Goal: Information Seeking & Learning: Learn about a topic

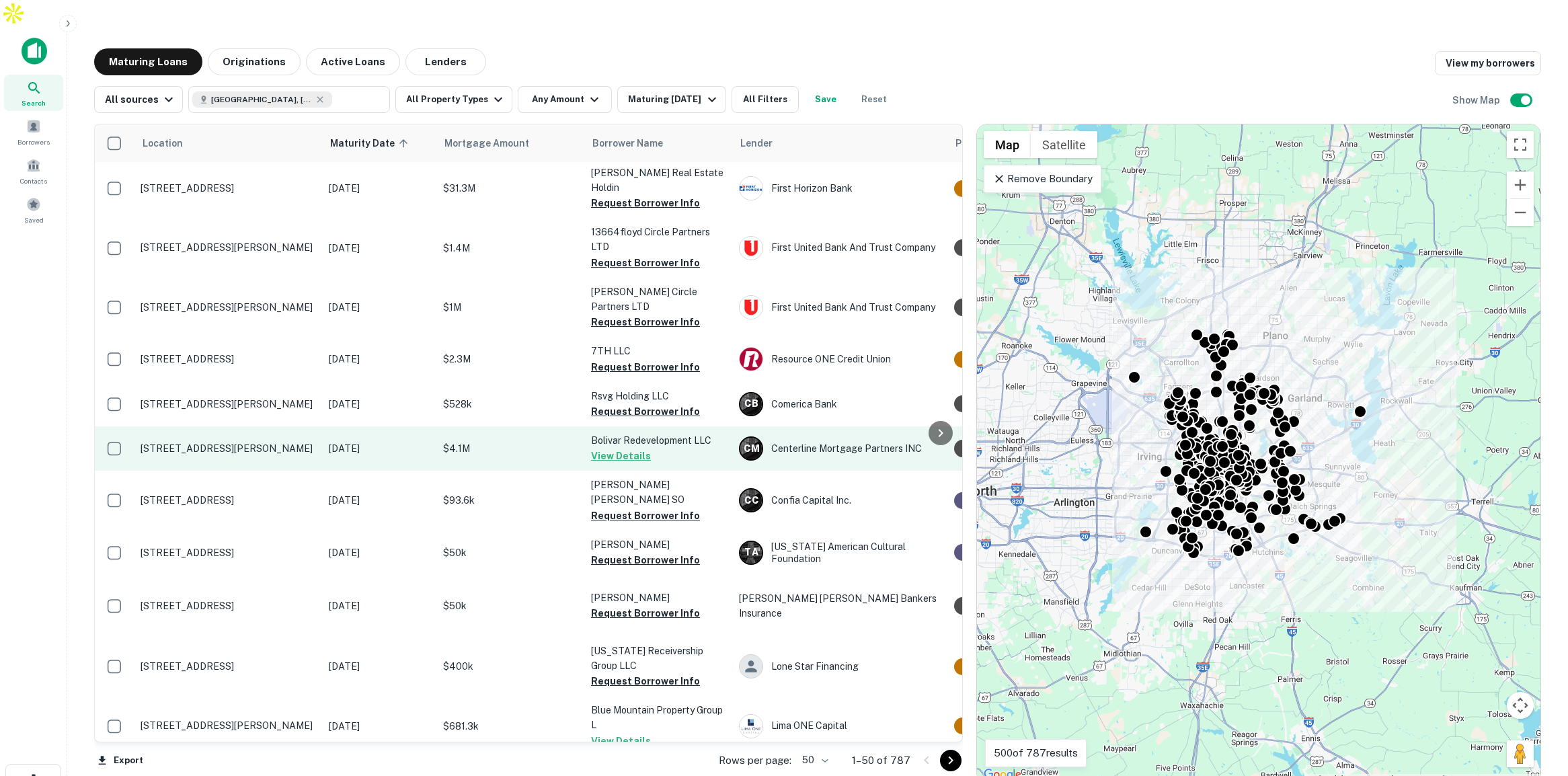
click at [506, 426] on td "$4.1M" at bounding box center [510, 448] width 148 height 44
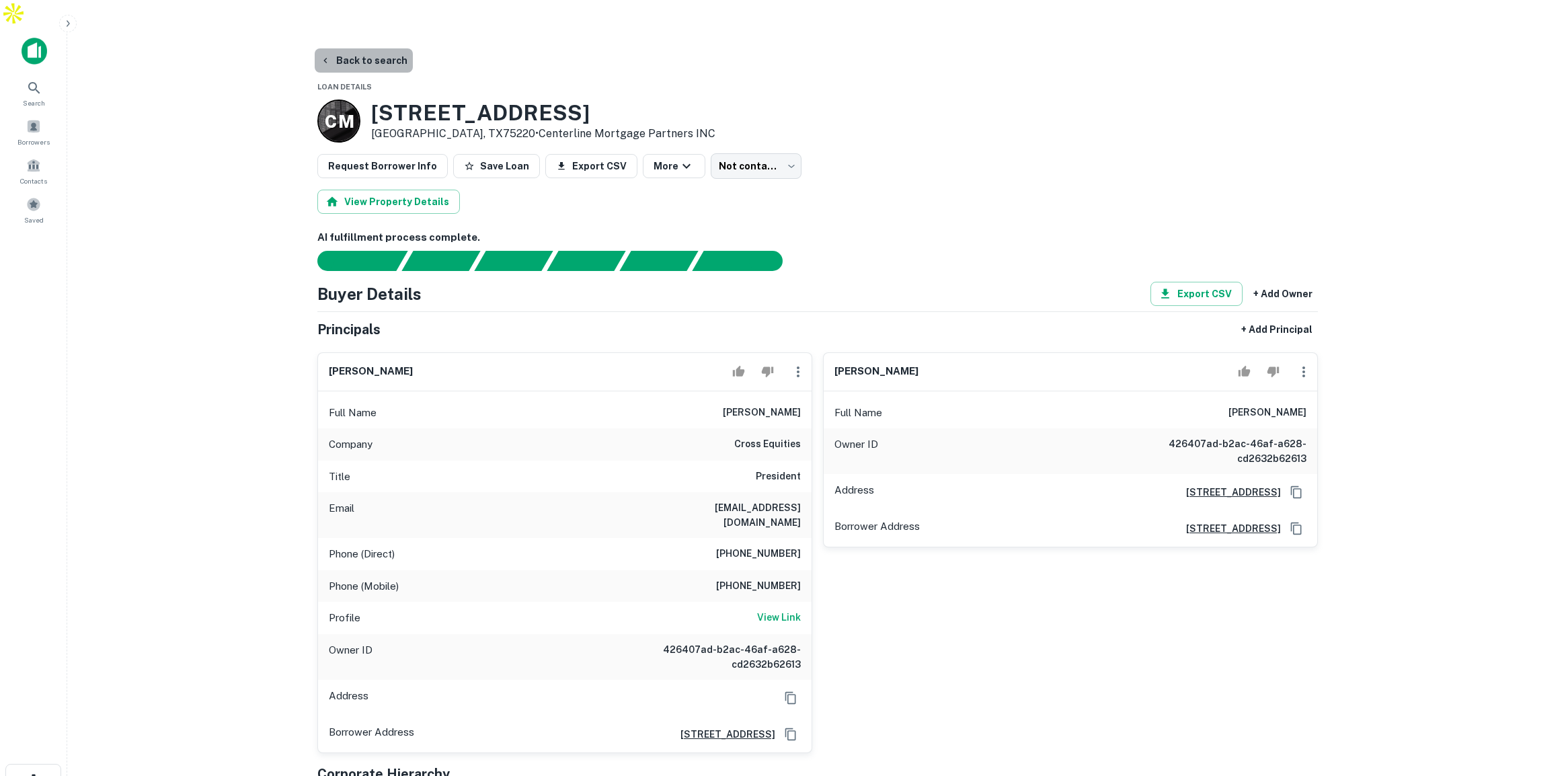
click at [380, 49] on button "Back to search" at bounding box center [364, 61] width 98 height 24
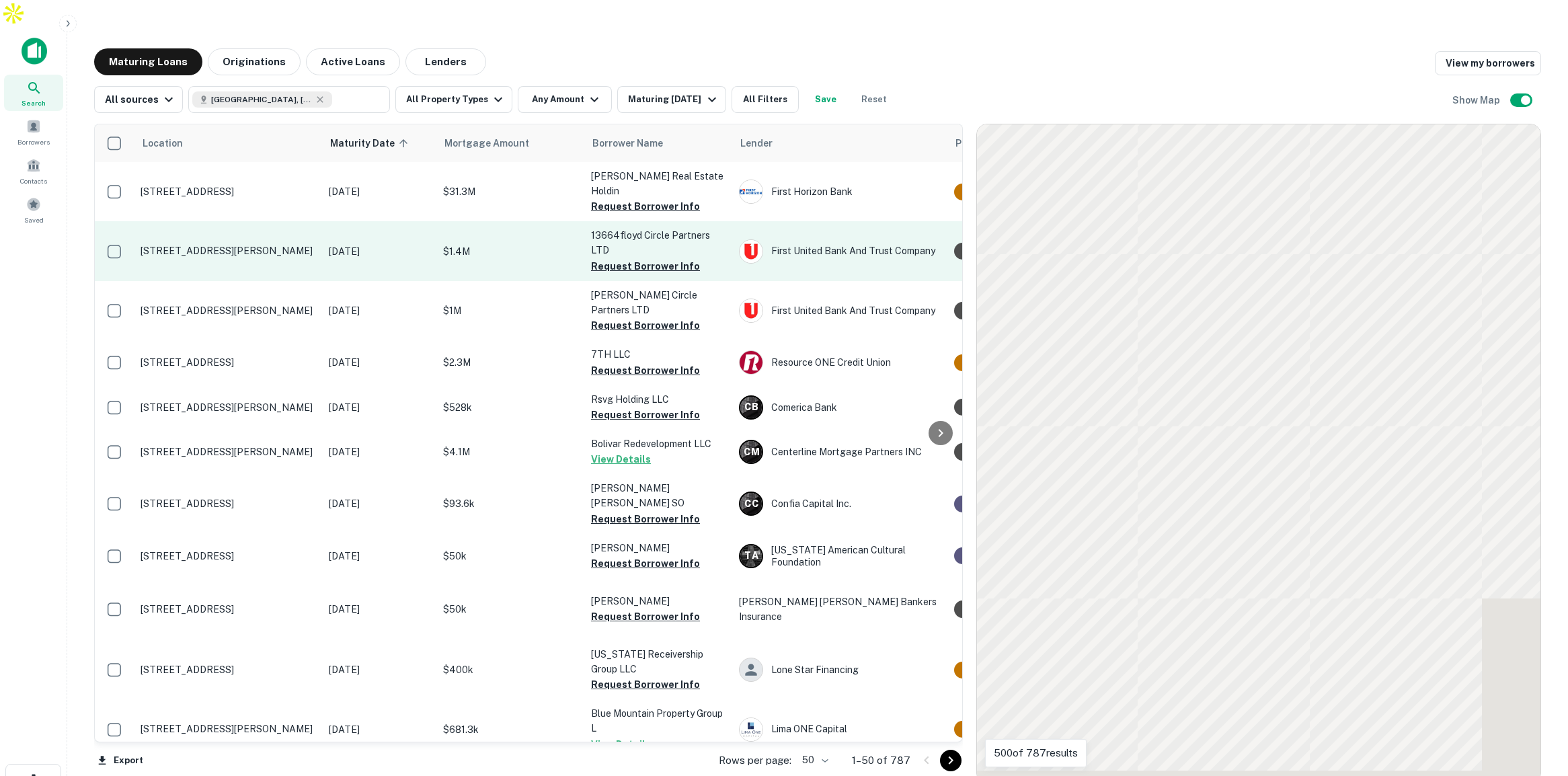
scroll to position [8, 0]
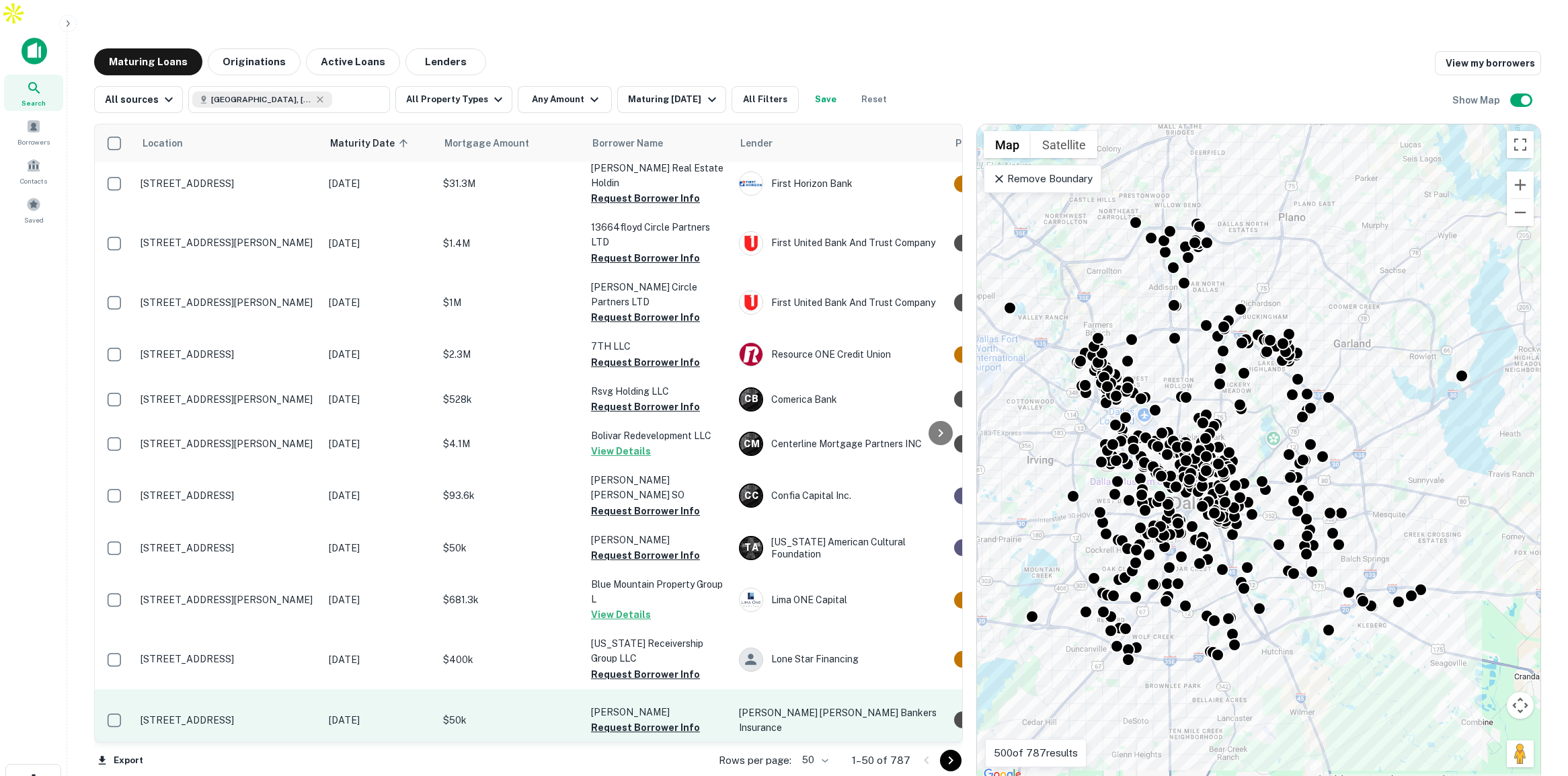
click at [538, 688] on td "$50k" at bounding box center [510, 720] width 148 height 62
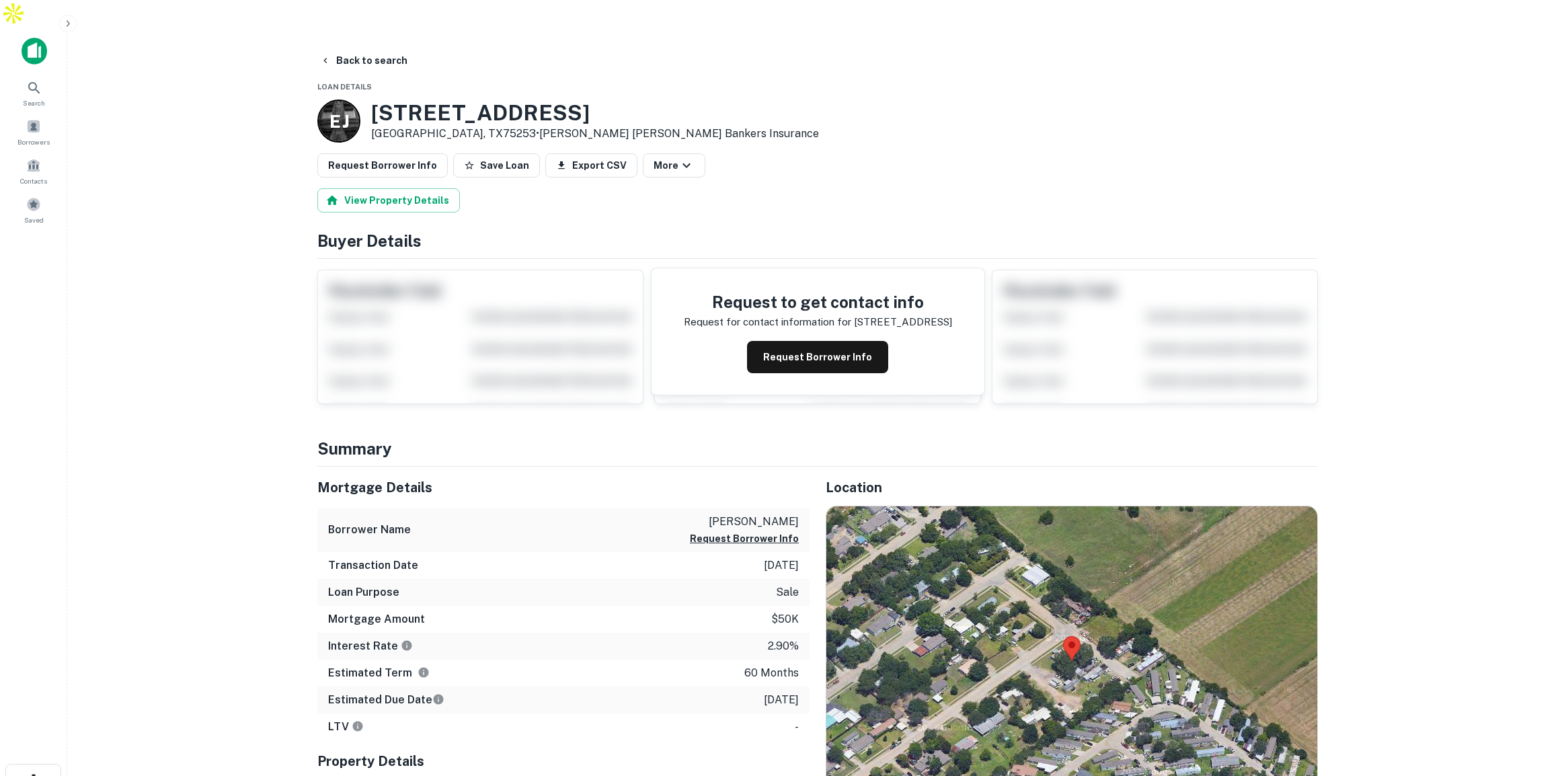
scroll to position [3, 0]
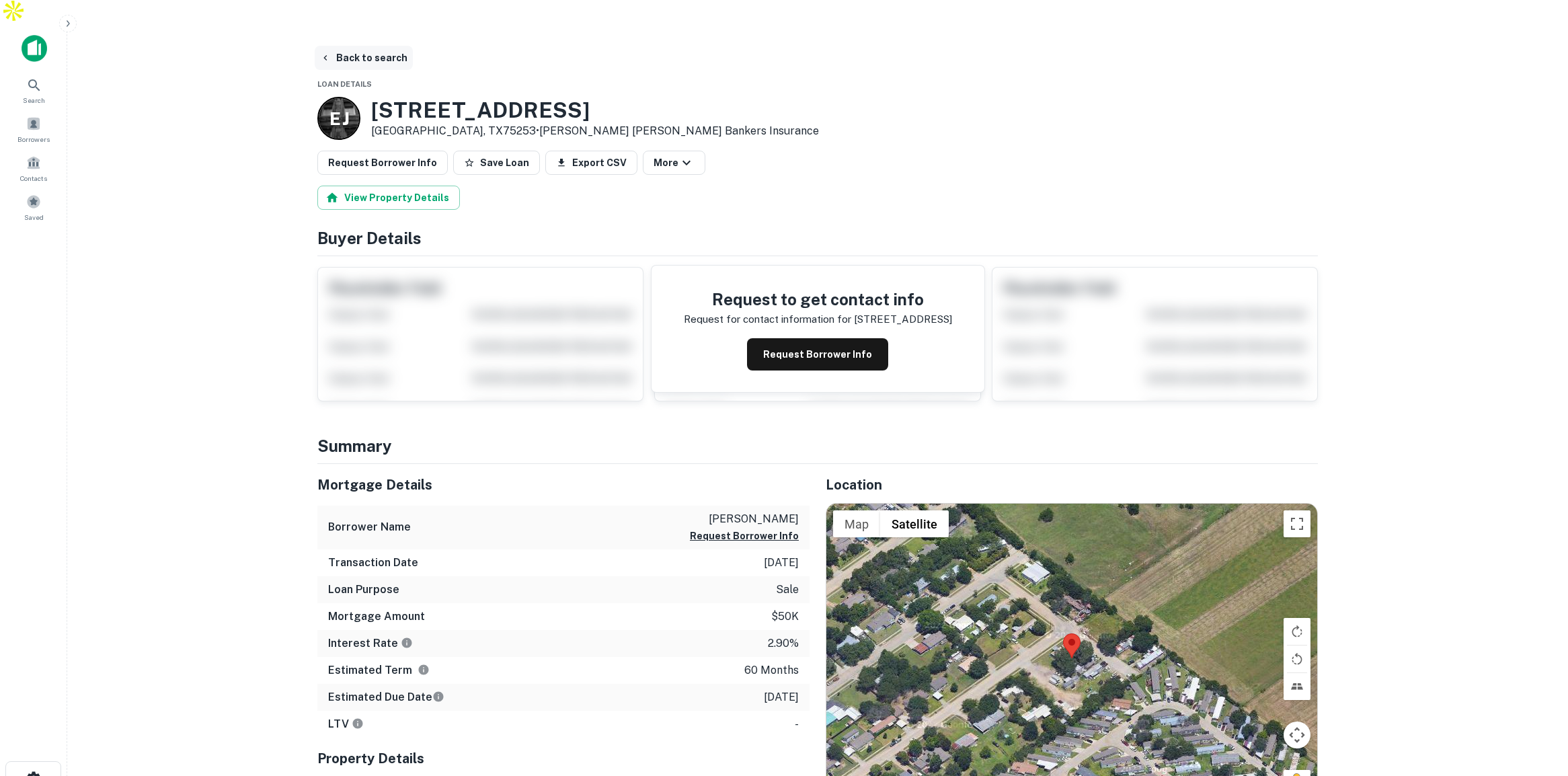
click at [359, 46] on button "Back to search" at bounding box center [364, 58] width 98 height 24
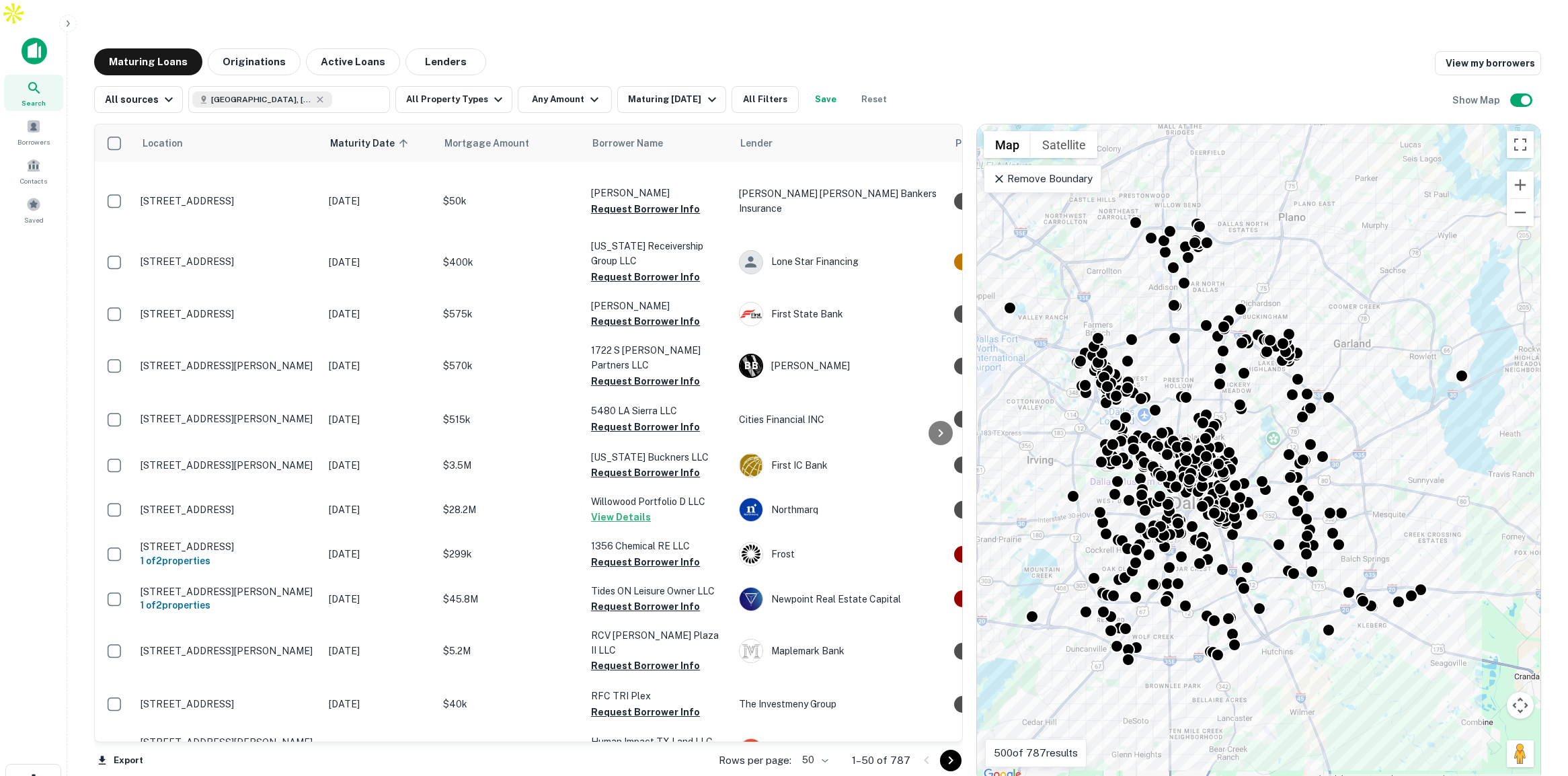
scroll to position [520, 0]
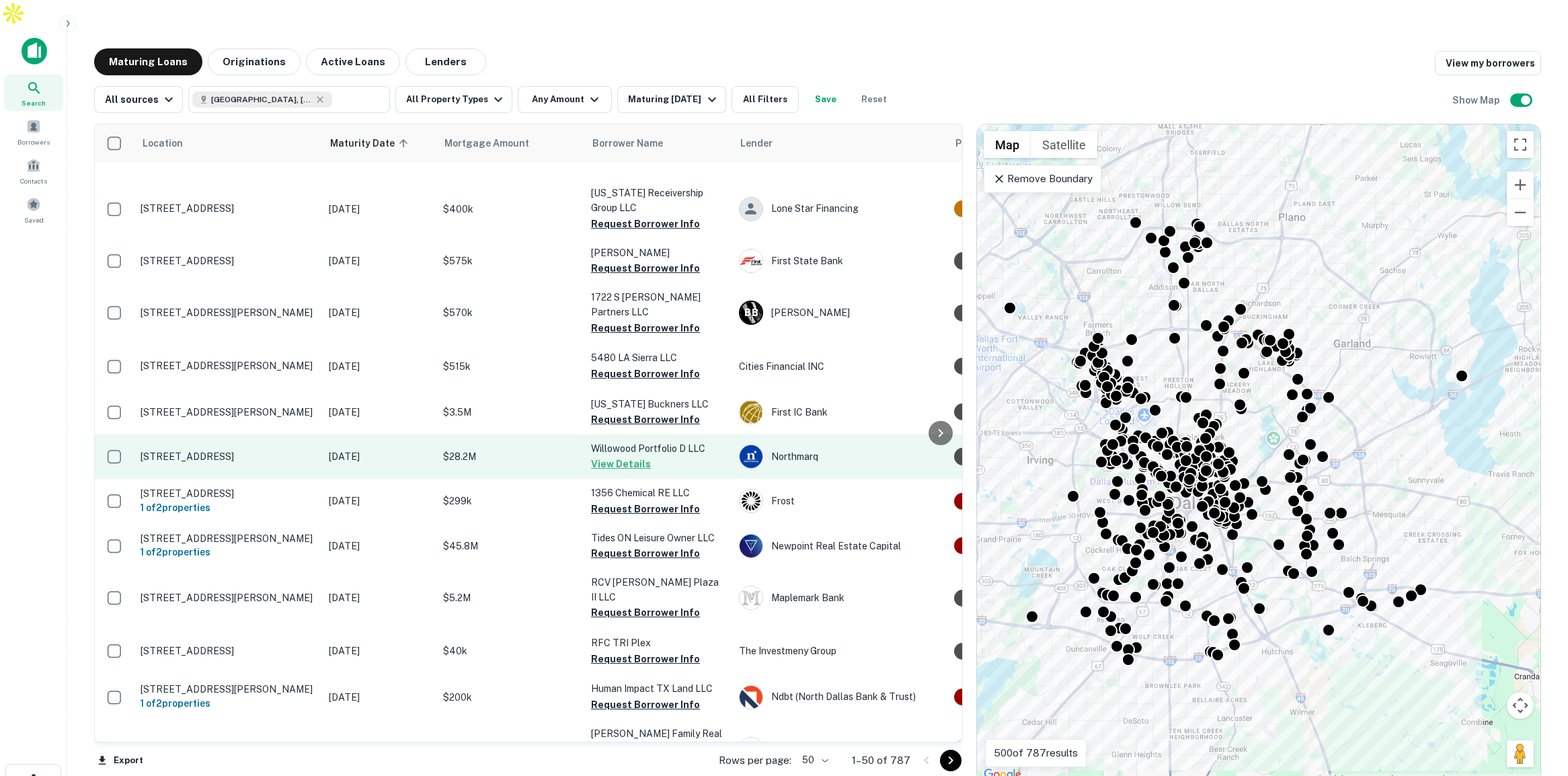
click at [551, 449] on p "$28.2M" at bounding box center [510, 456] width 134 height 15
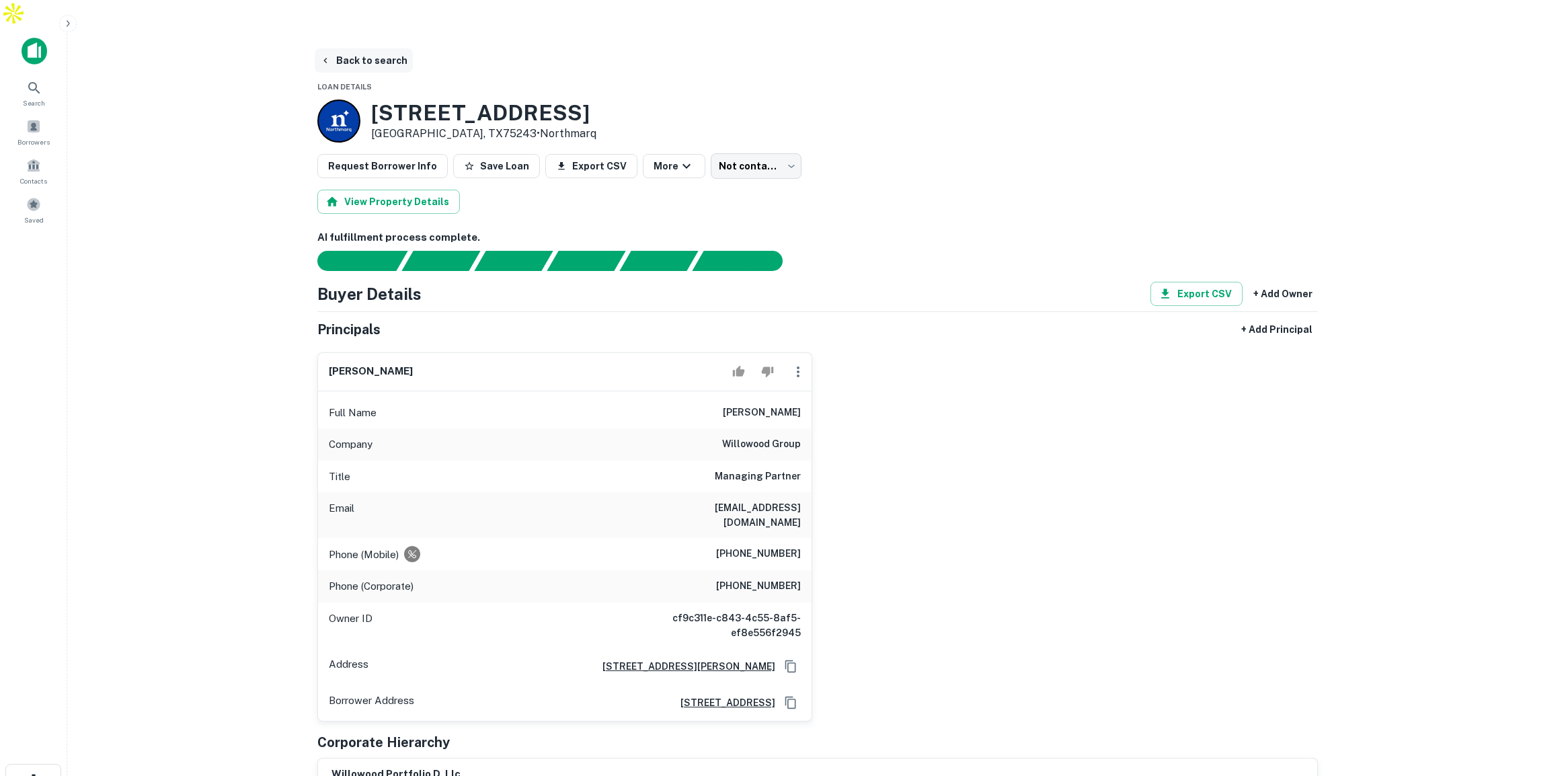
click at [375, 49] on button "Back to search" at bounding box center [364, 61] width 98 height 24
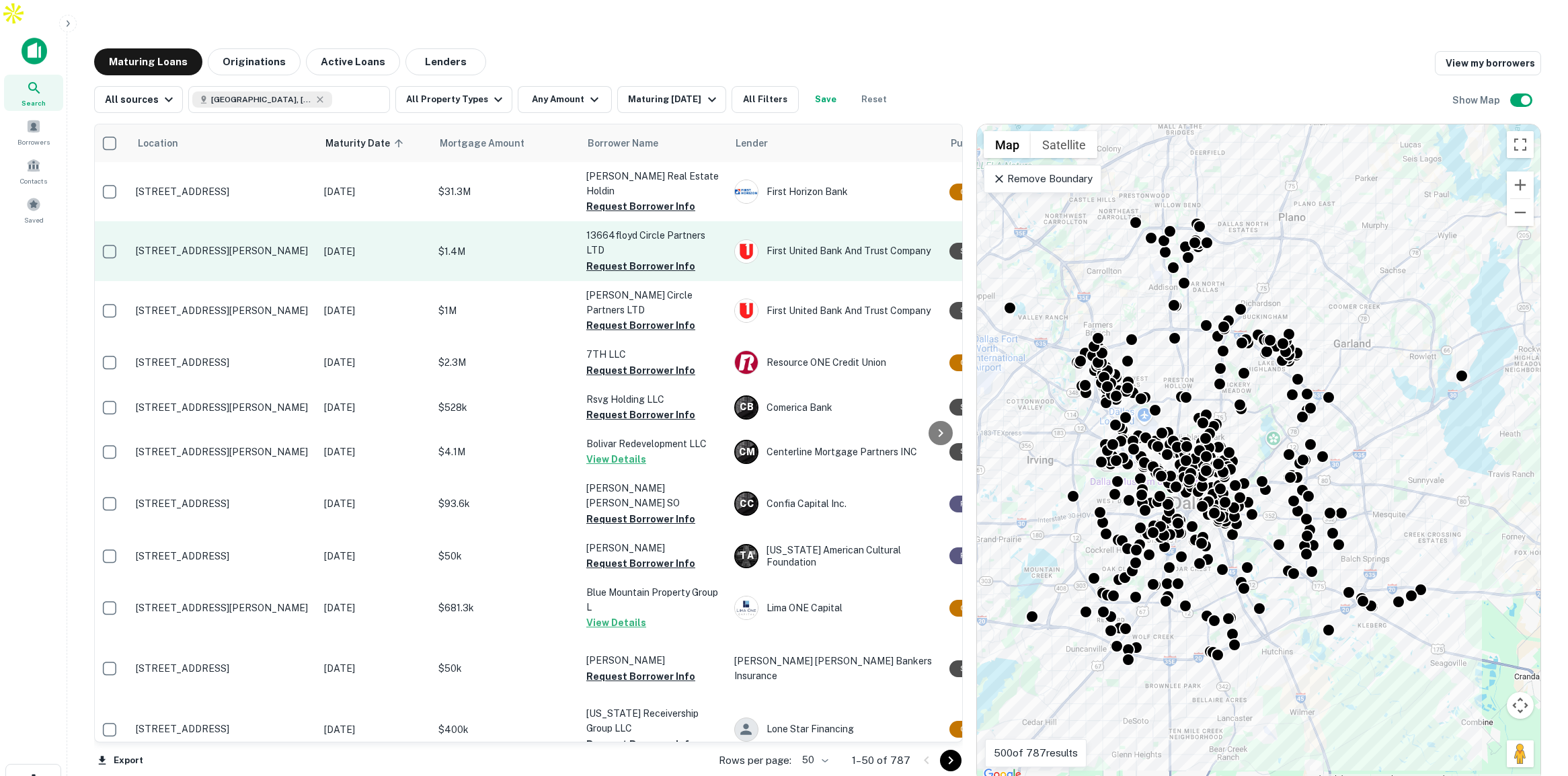
scroll to position [9, 2]
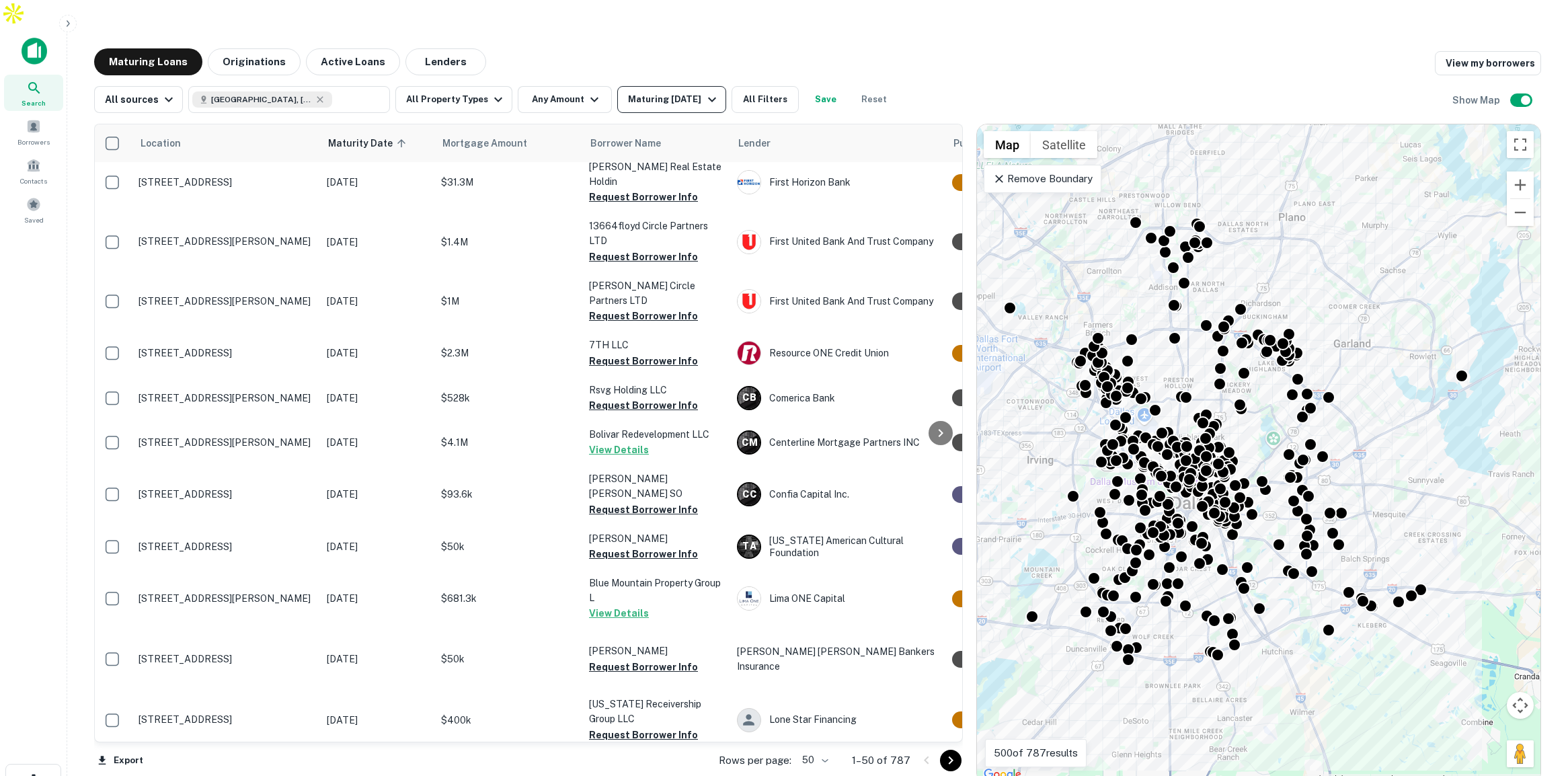
click at [665, 92] on div "Maturing In 1 Year" at bounding box center [674, 100] width 92 height 16
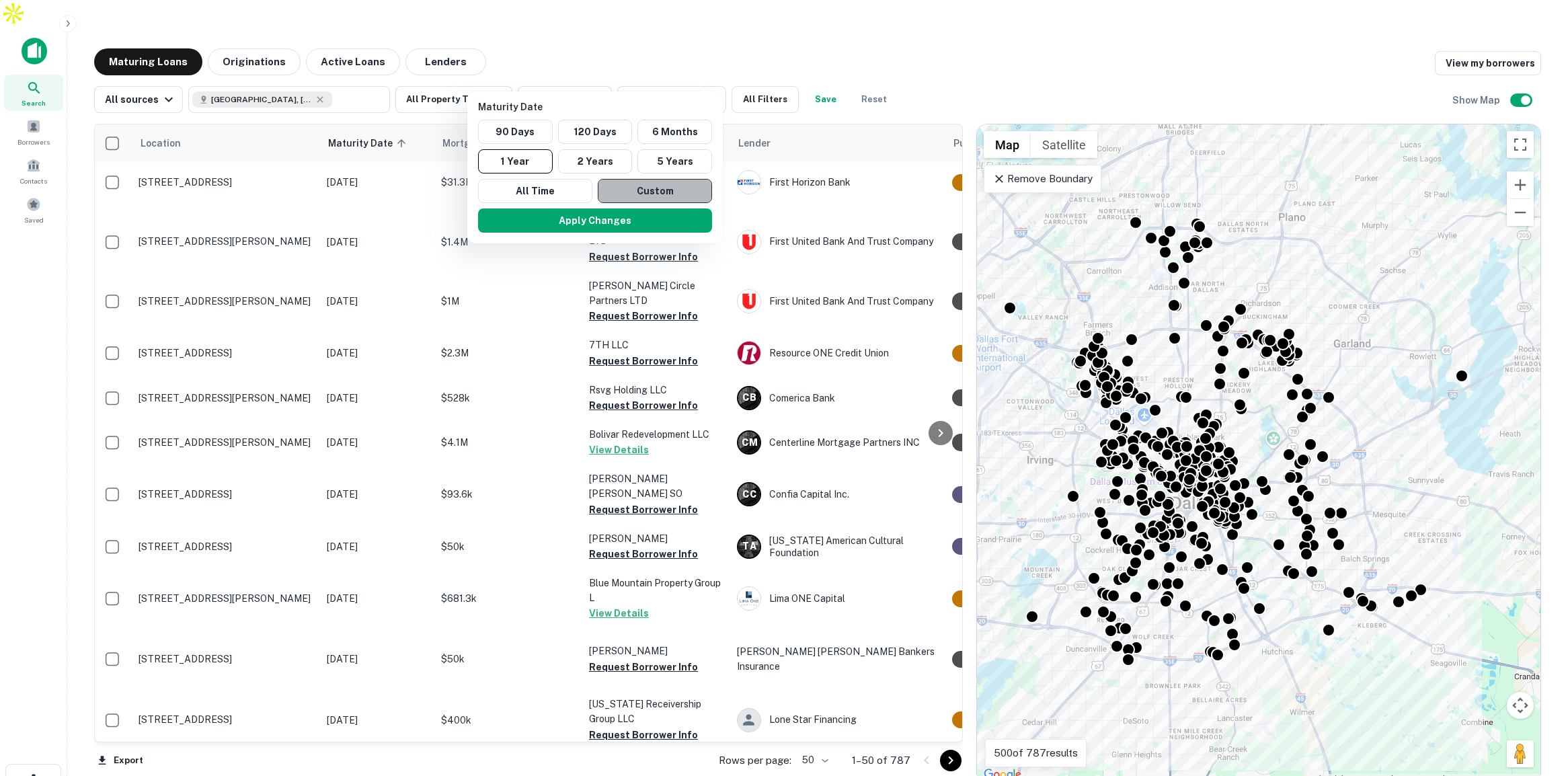
click at [645, 185] on button "Custom" at bounding box center [655, 191] width 115 height 24
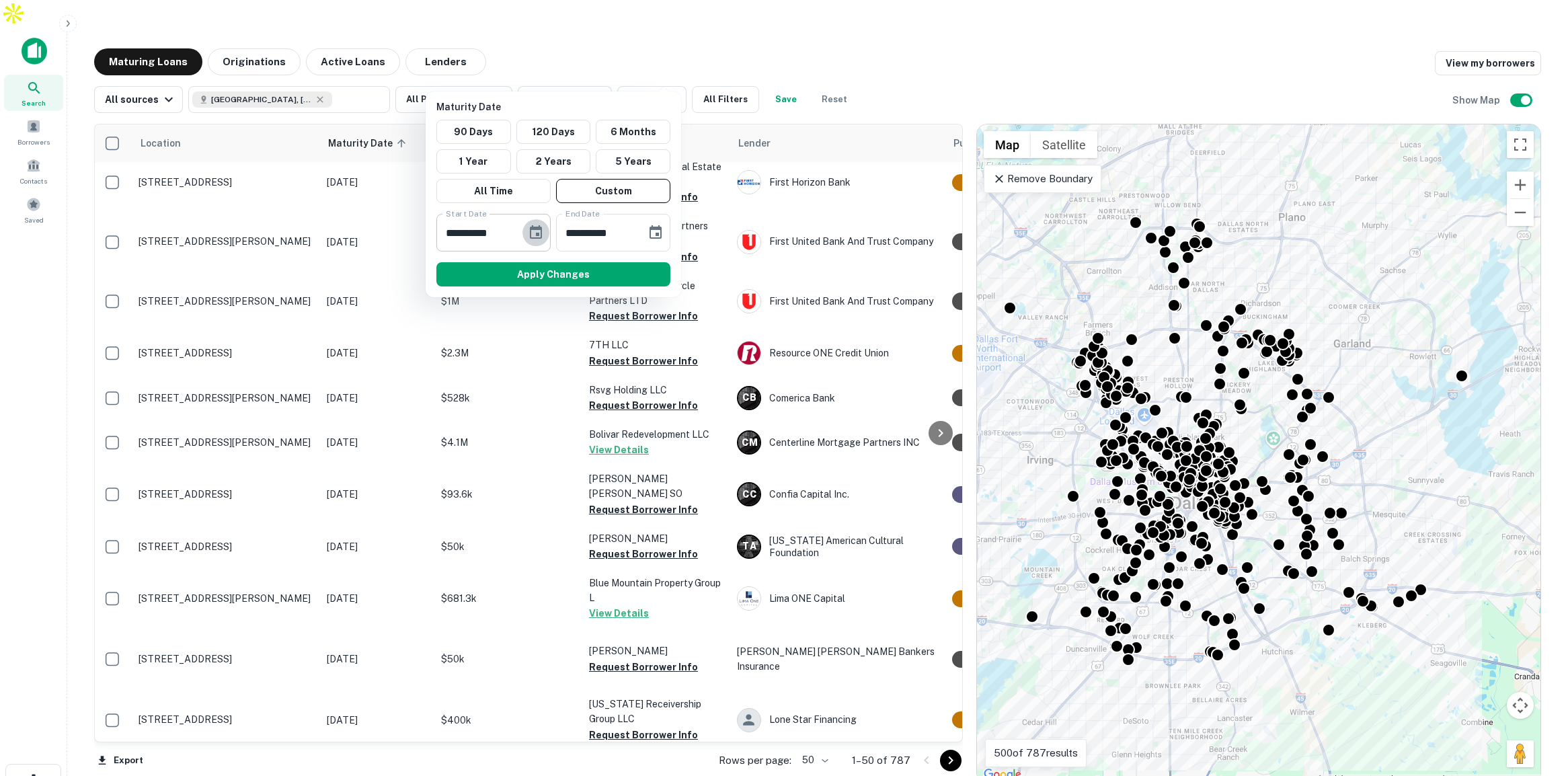
click at [539, 233] on icon "Choose date, selected date is Mar 1, 2025" at bounding box center [536, 233] width 16 height 16
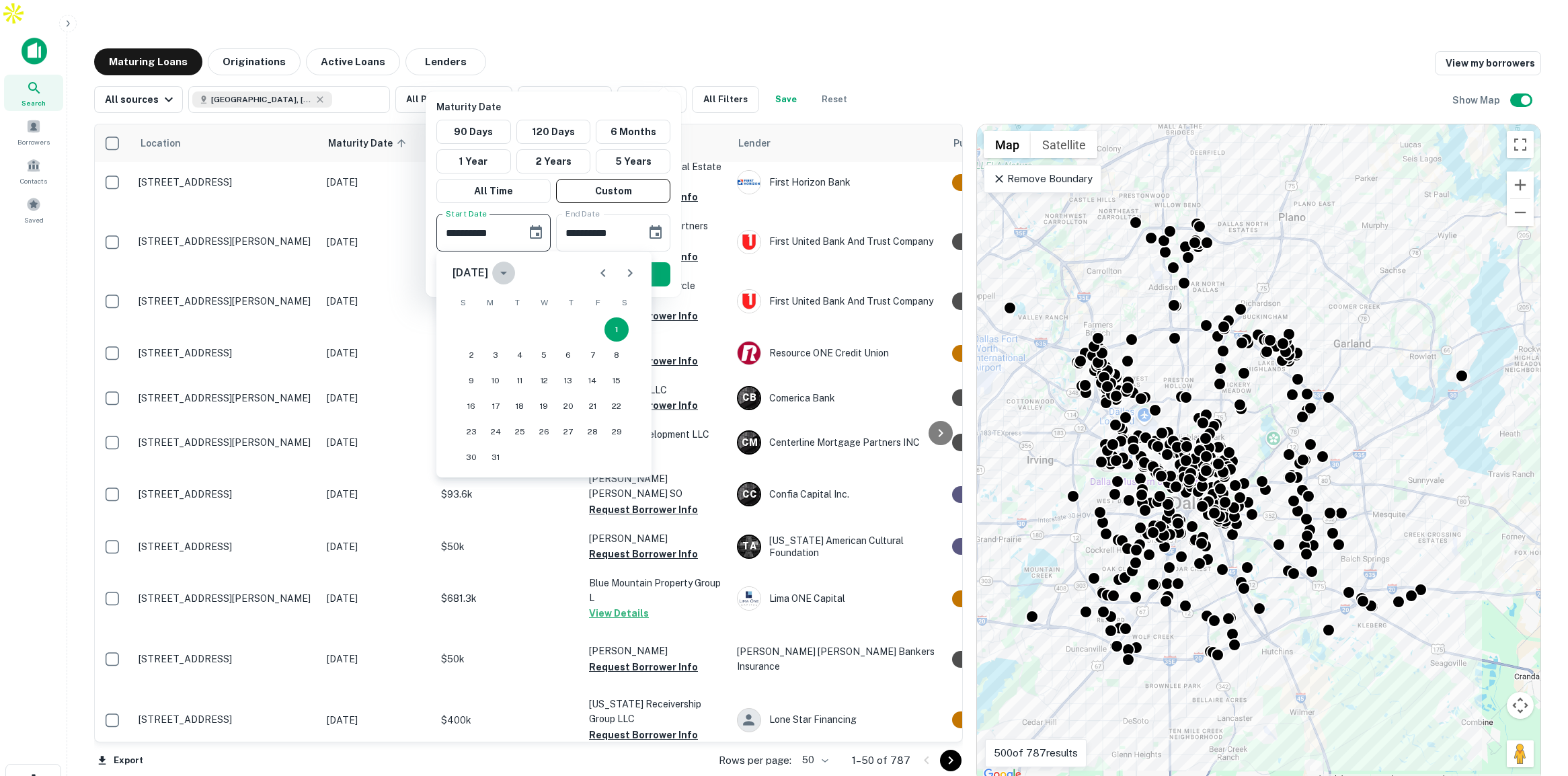
click at [512, 267] on icon "calendar view is open, switch to year view" at bounding box center [504, 273] width 16 height 16
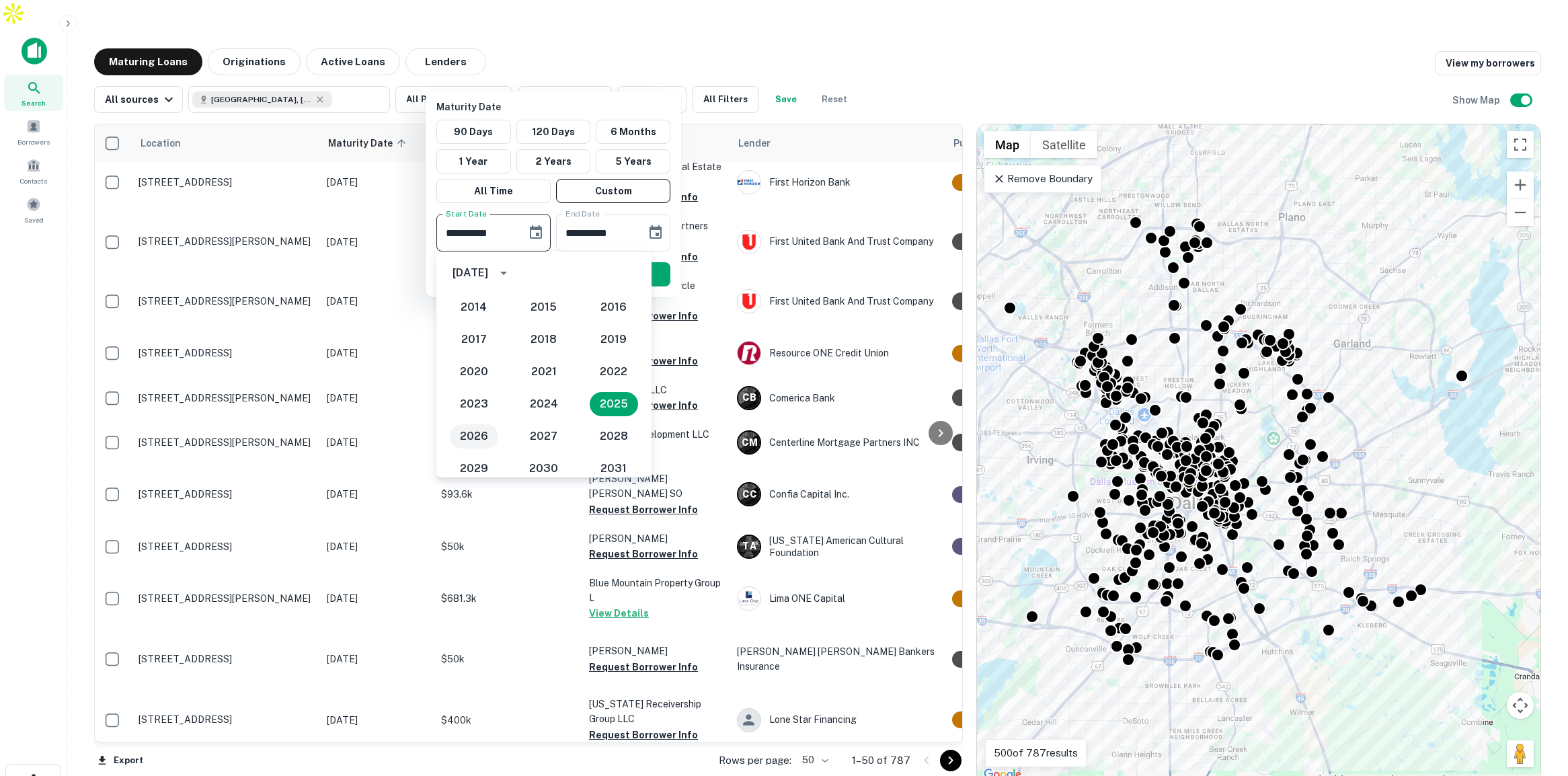
scroll to position [1228, 0]
click at [476, 431] on button "2026" at bounding box center [474, 432] width 49 height 24
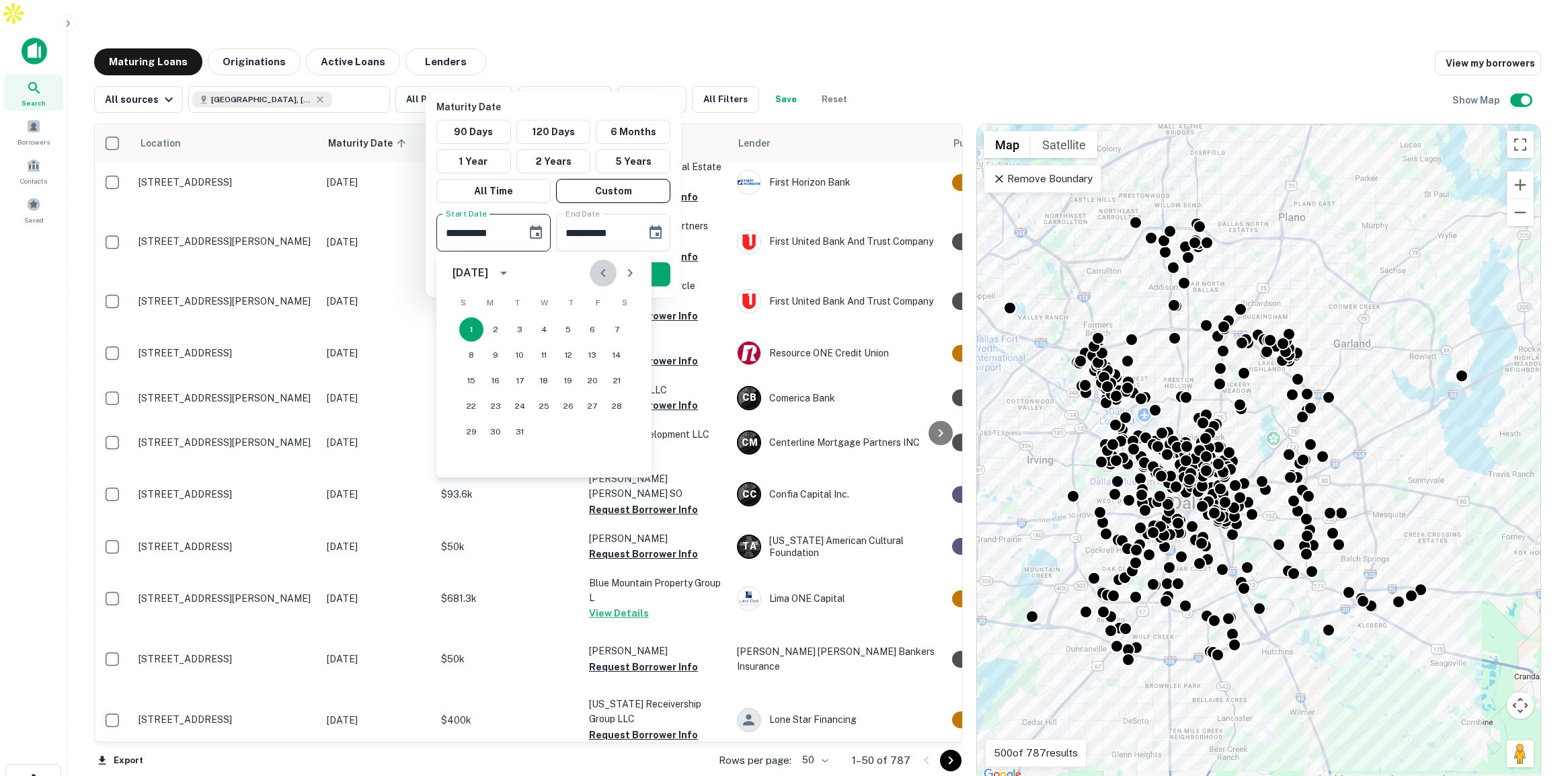
click at [605, 276] on icon "Previous month" at bounding box center [603, 273] width 5 height 8
click at [480, 329] on button "1" at bounding box center [471, 330] width 24 height 24
type input "**********"
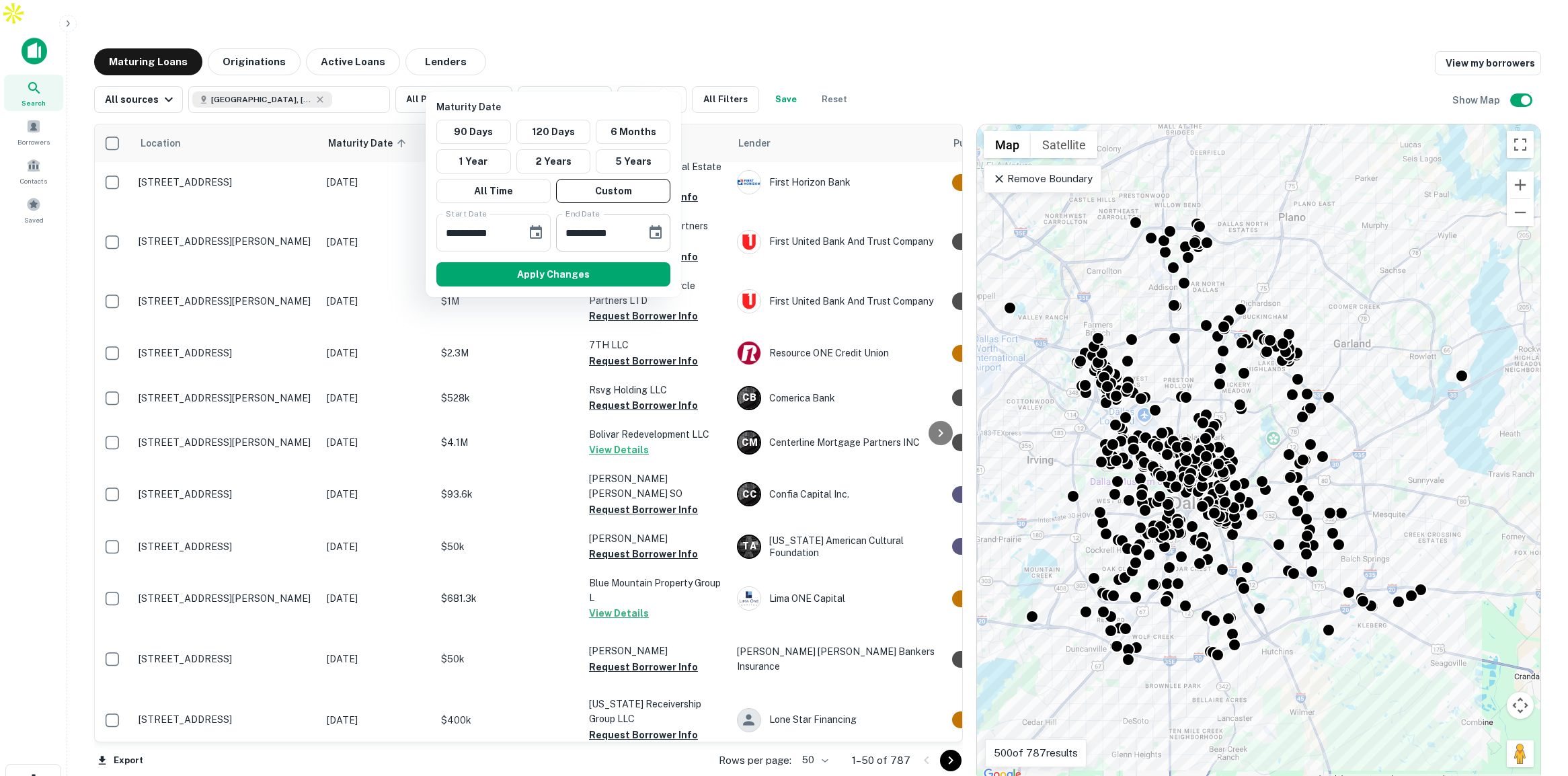
click at [648, 235] on icon "Choose date, selected date is Aug 28, 2025" at bounding box center [656, 233] width 16 height 16
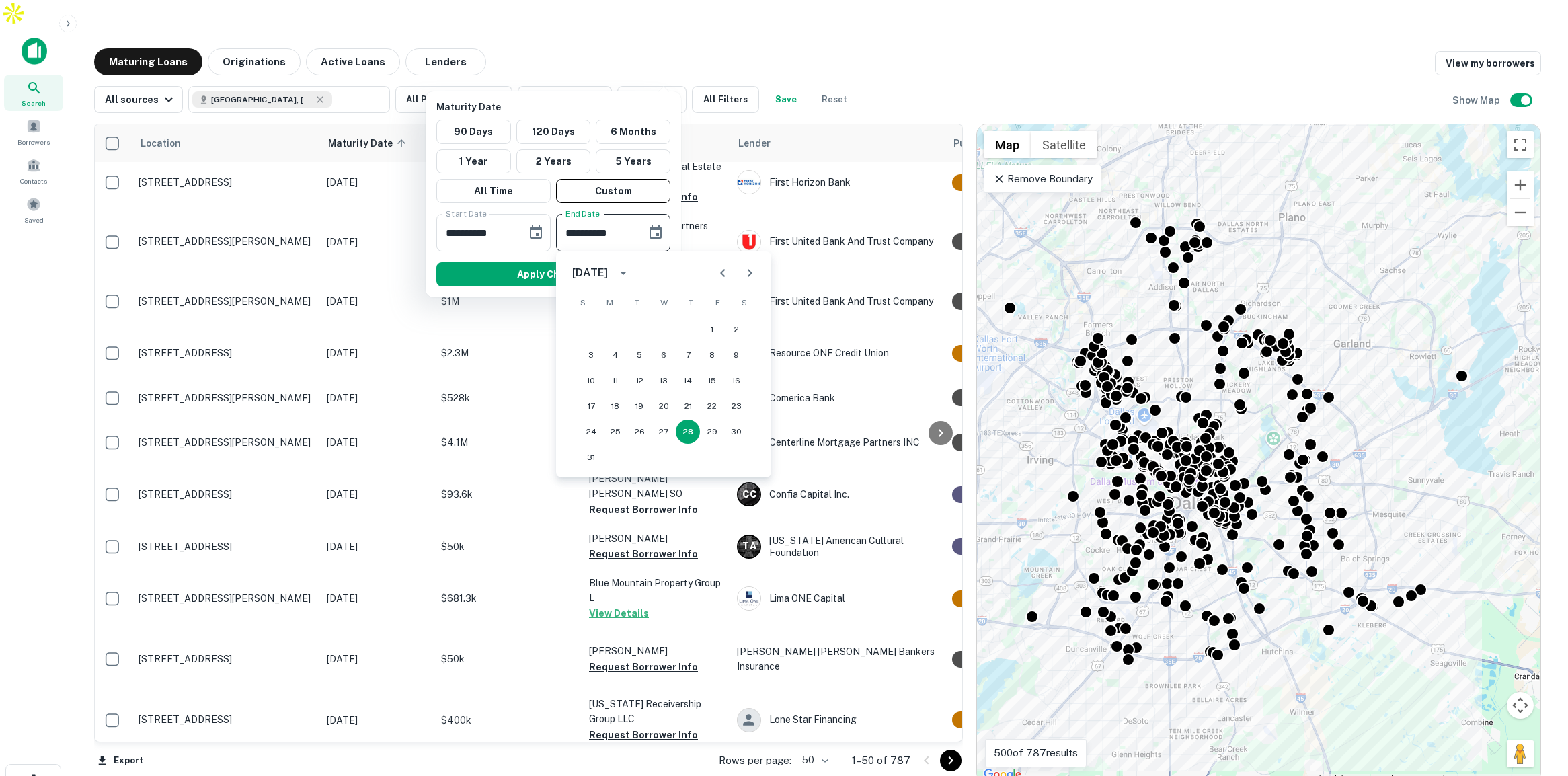
click at [632, 273] on icon "calendar view is open, switch to year view" at bounding box center [624, 273] width 16 height 16
click at [601, 411] on button "2026" at bounding box center [594, 415] width 49 height 24
type input "**********"
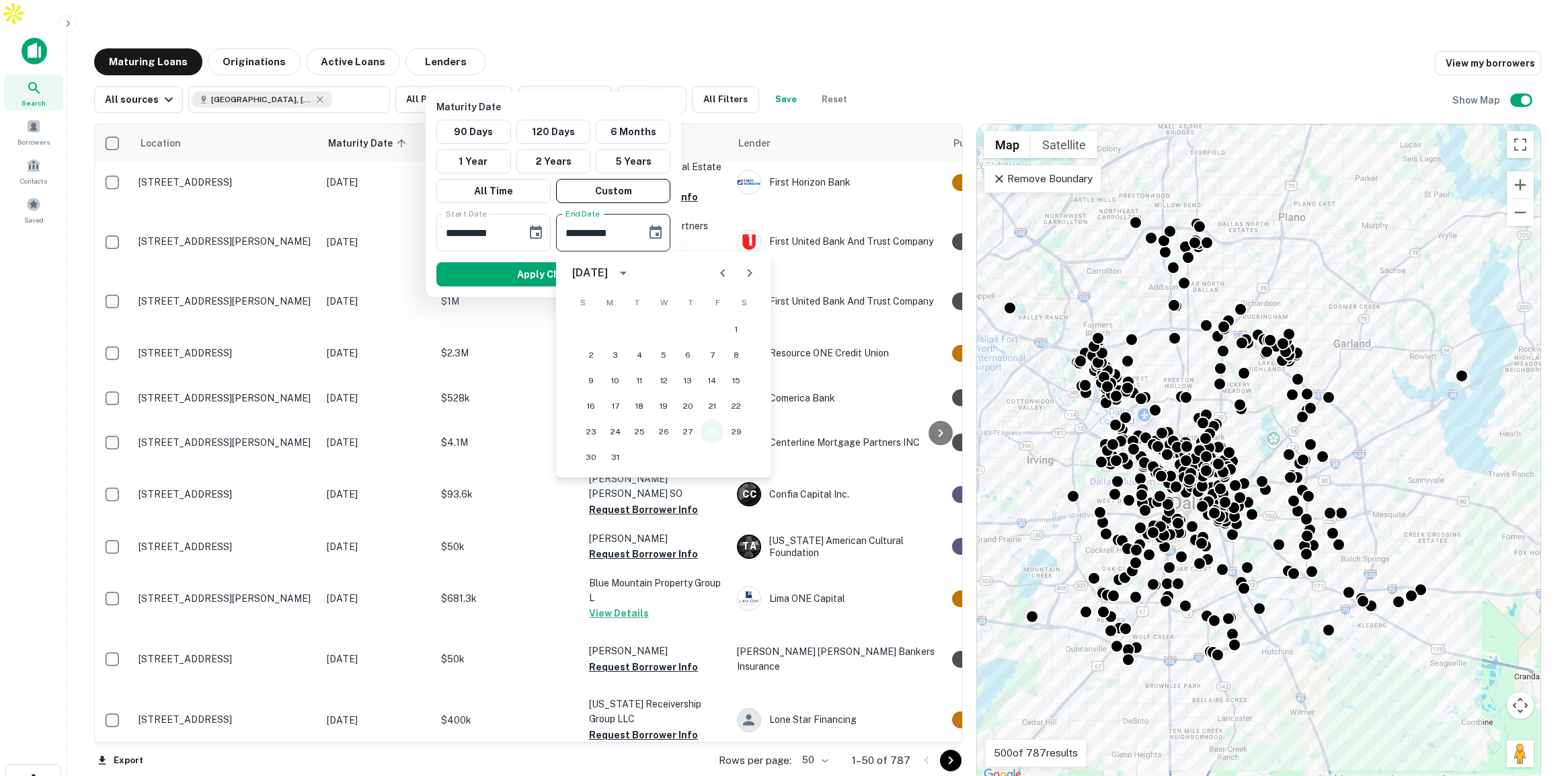
click at [711, 430] on button "28" at bounding box center [712, 431] width 24 height 24
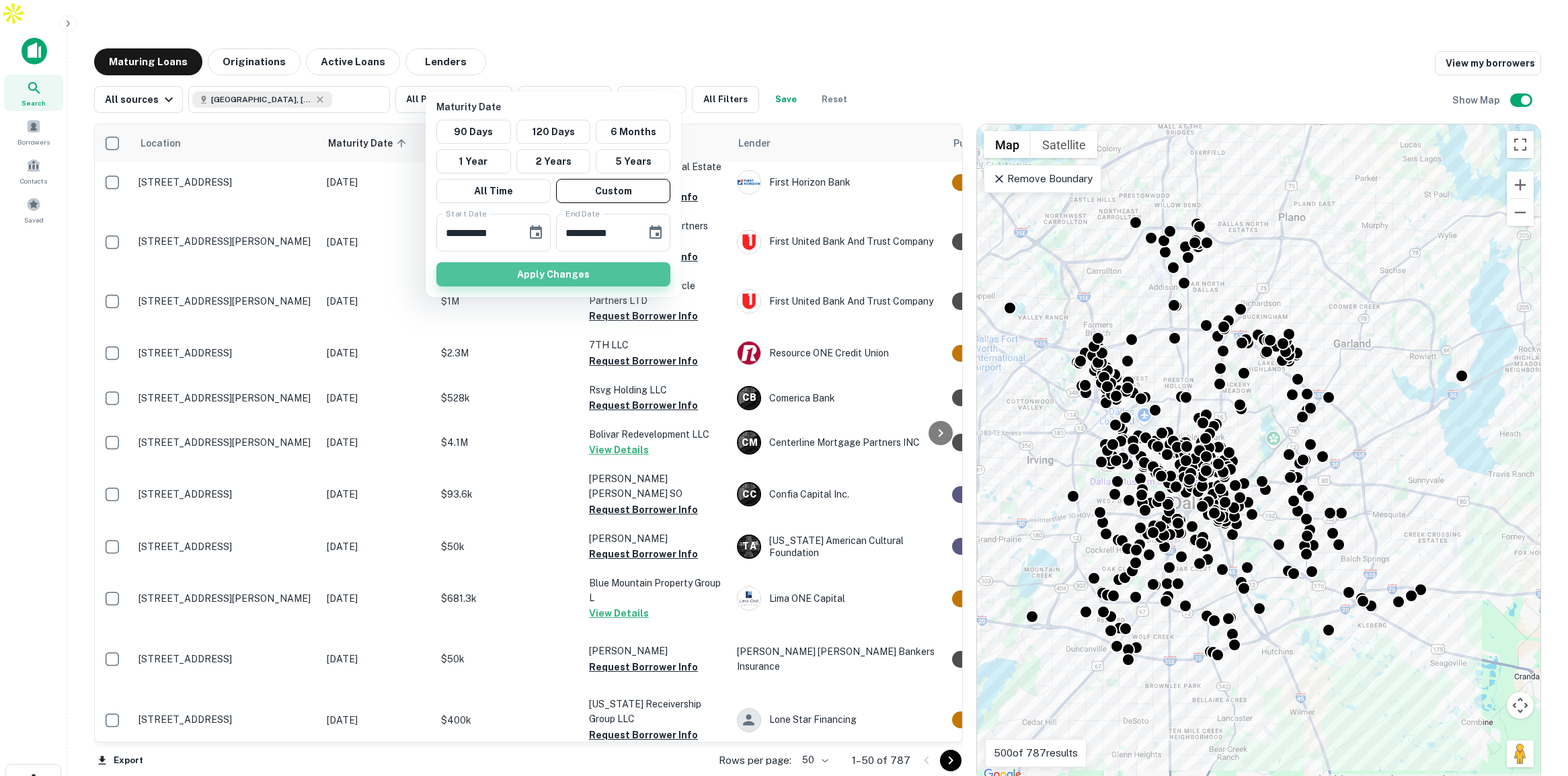
click at [595, 278] on button "Apply Changes" at bounding box center [553, 274] width 234 height 24
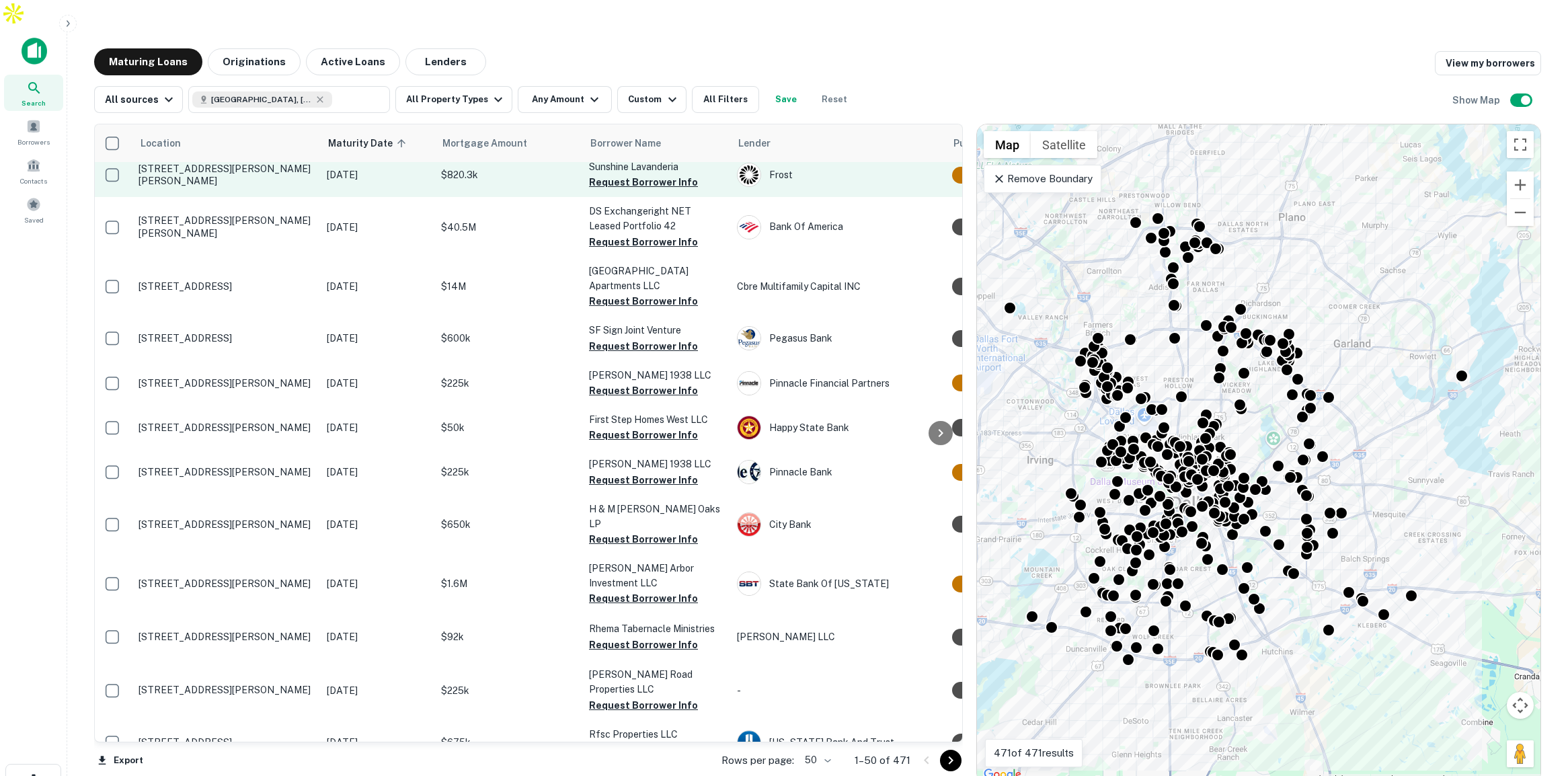
scroll to position [9, 5]
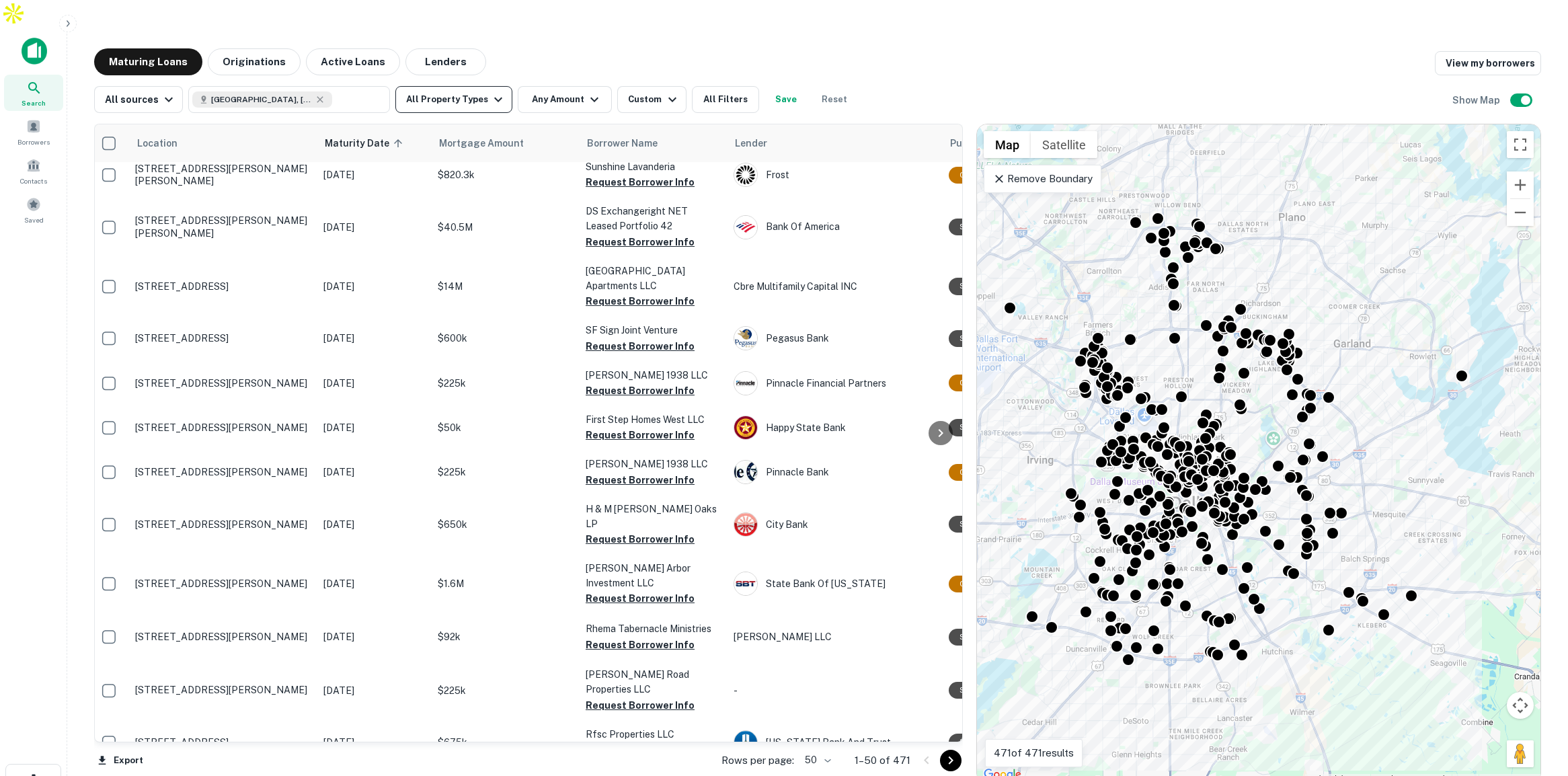
click at [490, 92] on icon "button" at bounding box center [498, 100] width 16 height 16
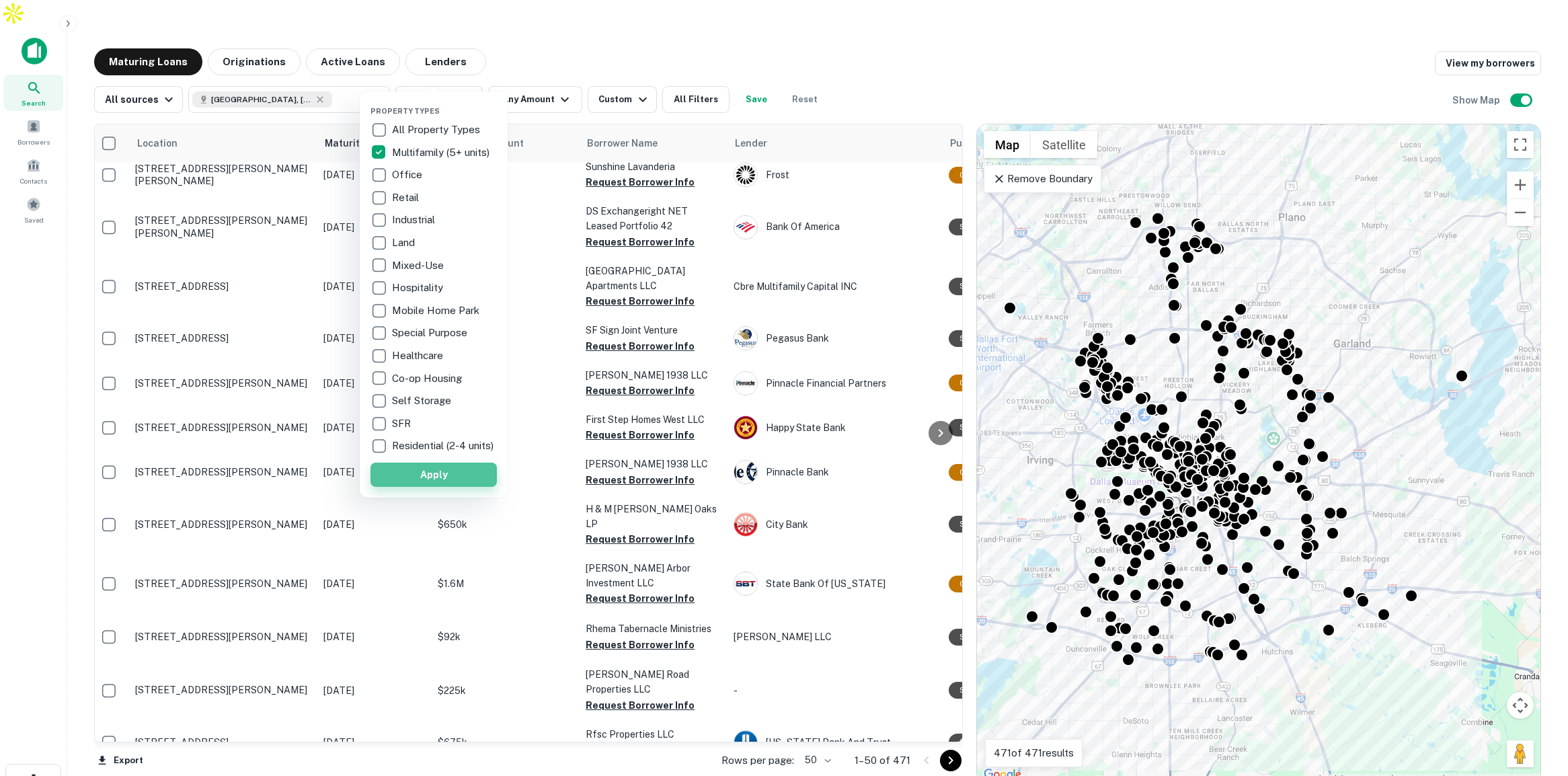
click at [478, 485] on button "Apply" at bounding box center [434, 475] width 127 height 24
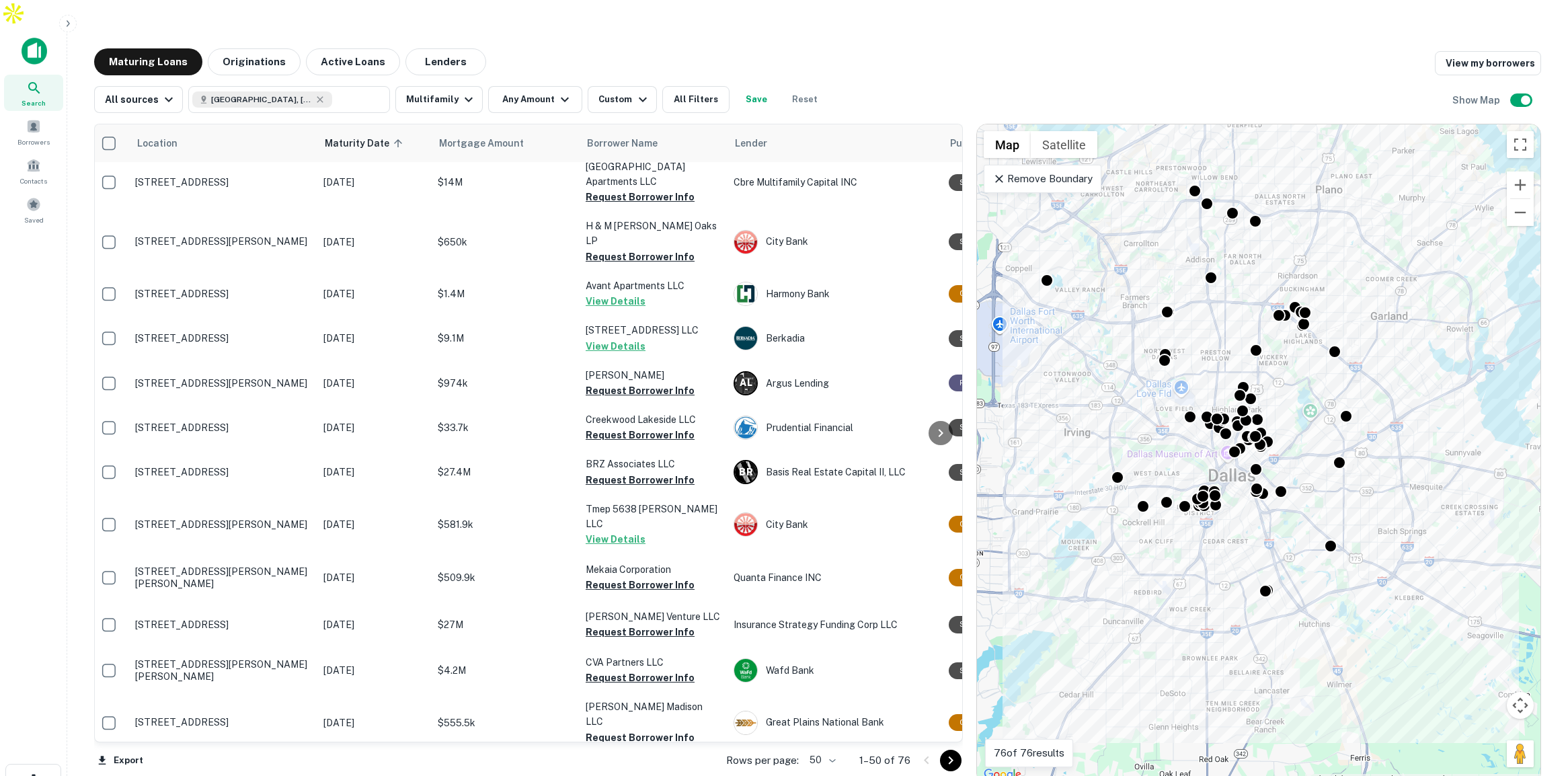
drag, startPoint x: 1315, startPoint y: 295, endPoint x: 1356, endPoint y: 267, distance: 49.6
click at [1356, 267] on div "To activate drag with keyboard, press Alt + Enter. Once in keyboard drag state,…" at bounding box center [1259, 454] width 564 height 659
click at [1381, 199] on button "Zoom out" at bounding box center [1520, 212] width 27 height 27
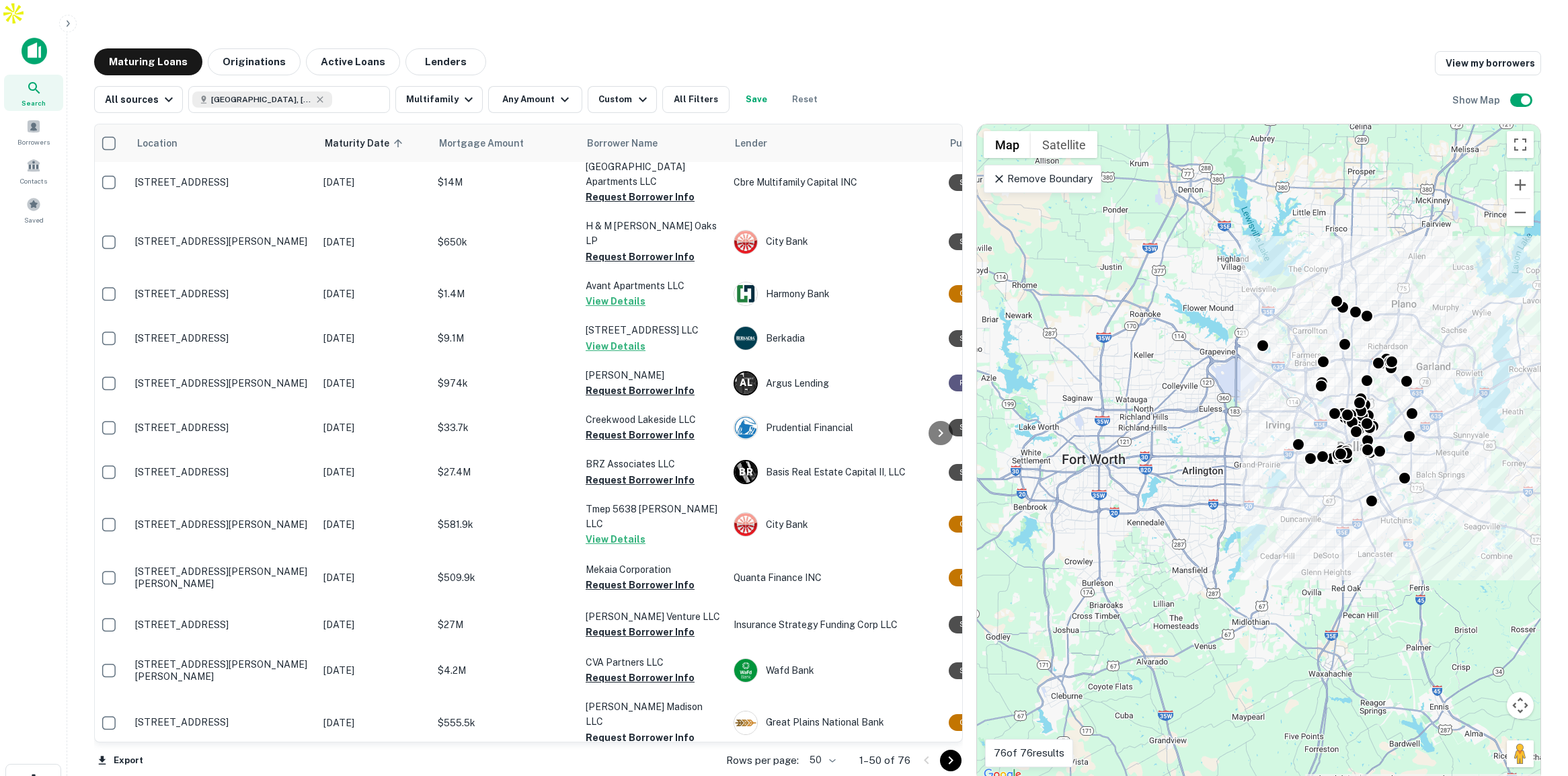
drag, startPoint x: 1203, startPoint y: 272, endPoint x: 1315, endPoint y: 253, distance: 113.6
click at [1315, 253] on div "To activate drag with keyboard, press Alt + Enter. Once in keyboard drag state,…" at bounding box center [1259, 454] width 564 height 659
click at [1071, 165] on div "Remove Boundary" at bounding box center [1042, 179] width 118 height 28
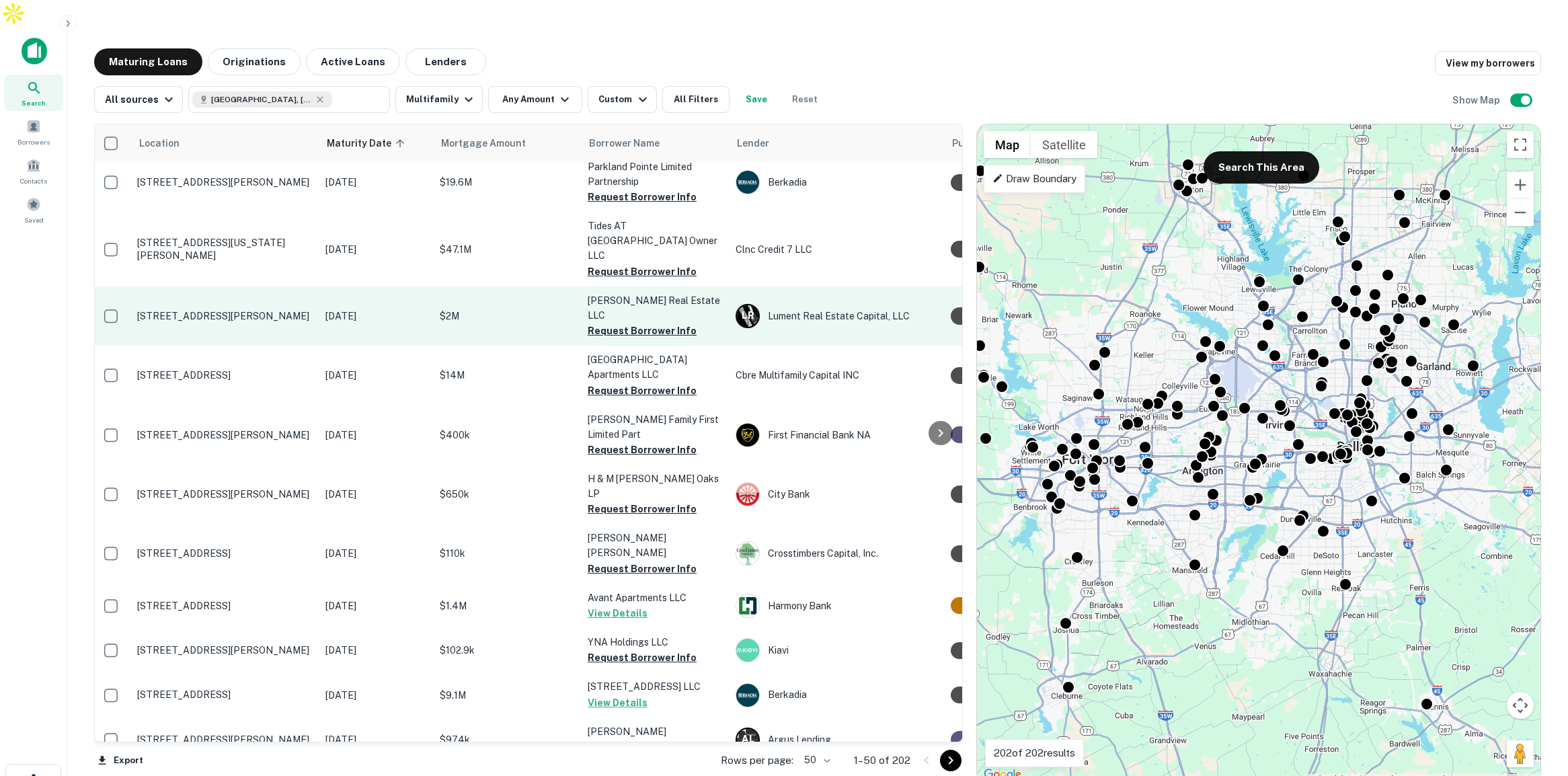
scroll to position [0, 3]
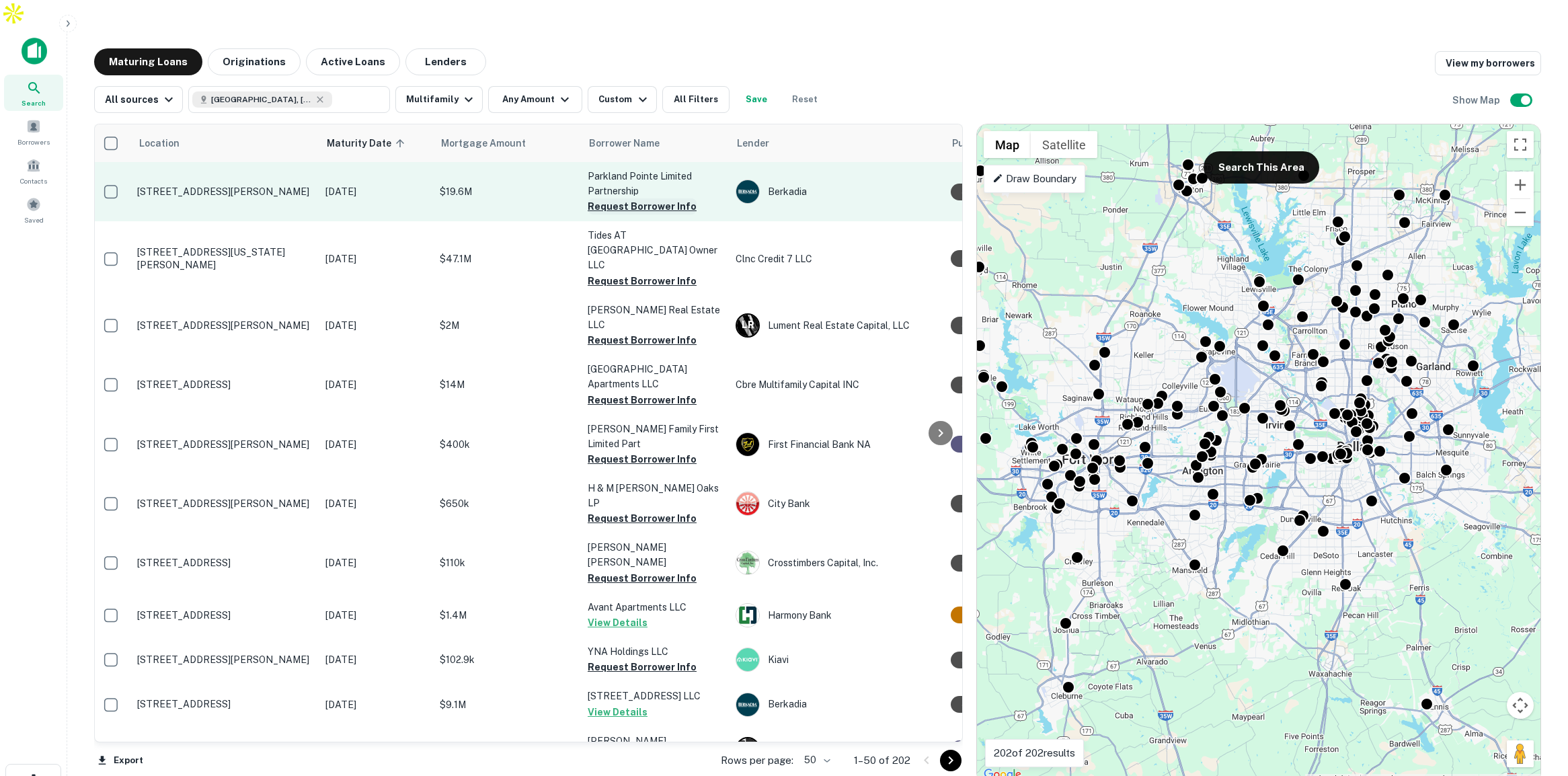
click at [648, 198] on button "Request Borrower Info" at bounding box center [642, 206] width 109 height 16
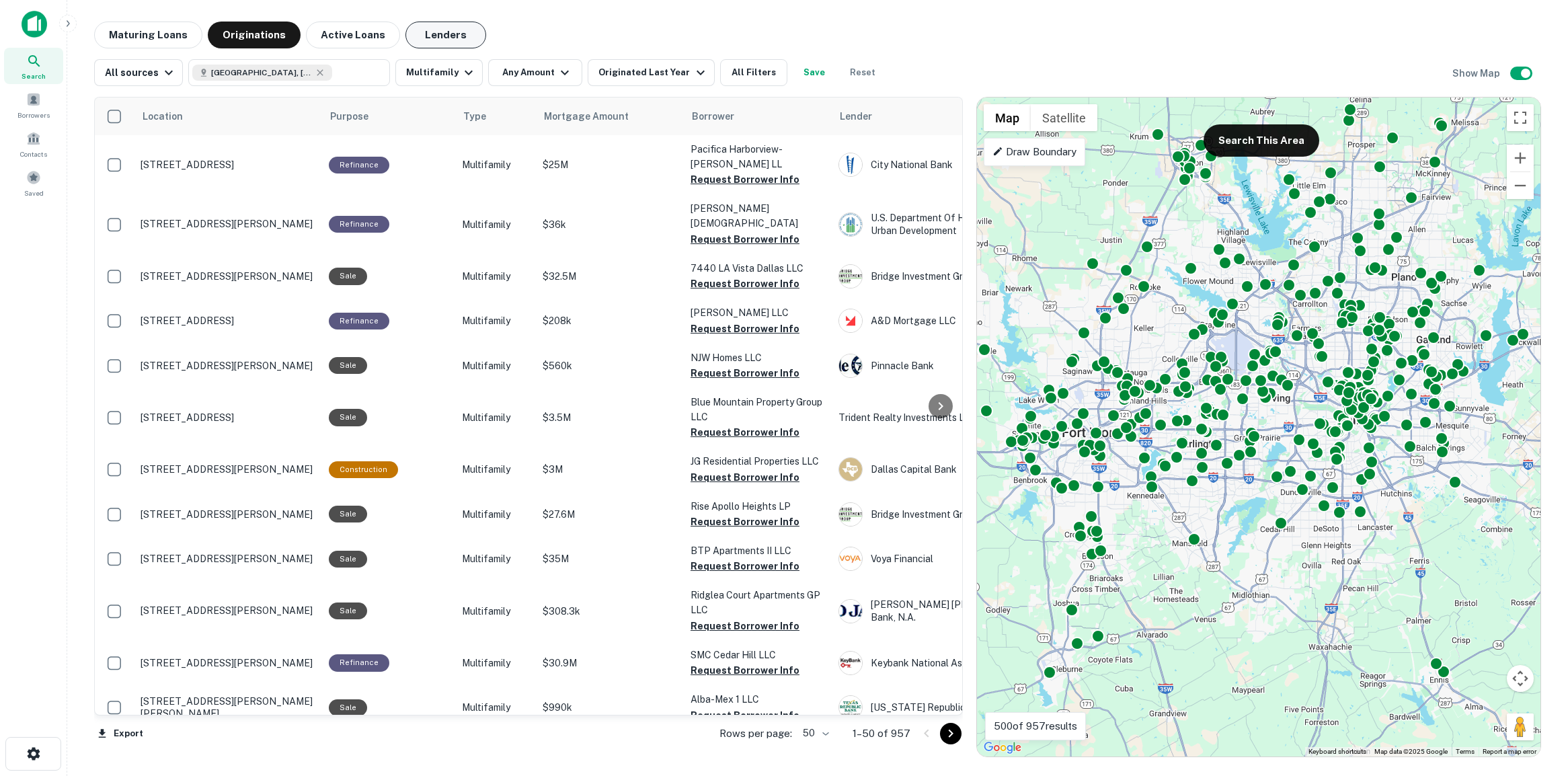
click at [439, 30] on button "Lenders" at bounding box center [446, 35] width 81 height 27
